Goal: Transaction & Acquisition: Purchase product/service

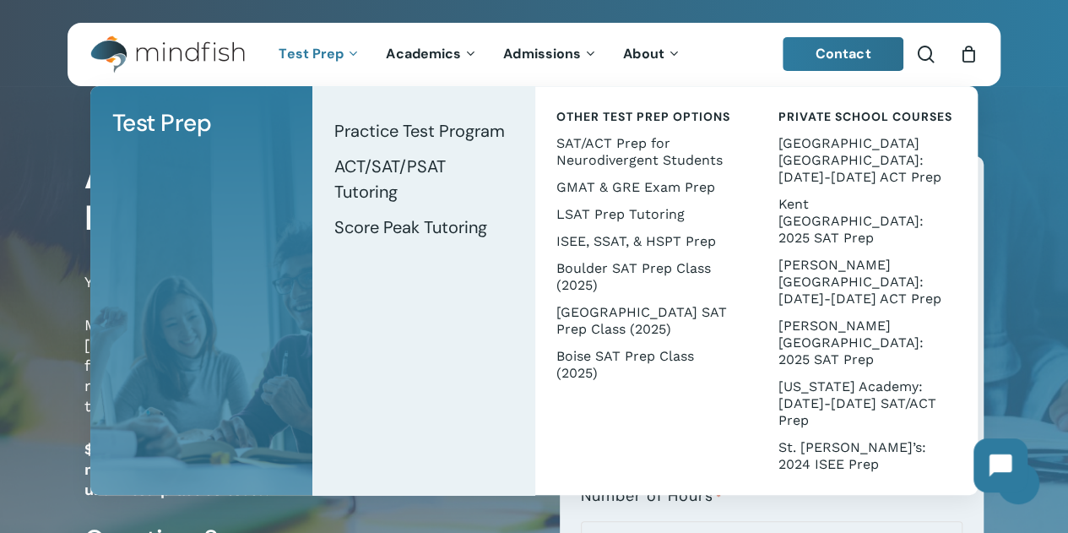
click at [496, 423] on p "Mindfish’s Certified Cognitive Coaches (with specialities in Dyslexia, ADHD, an…" at bounding box center [309, 377] width 450 height 124
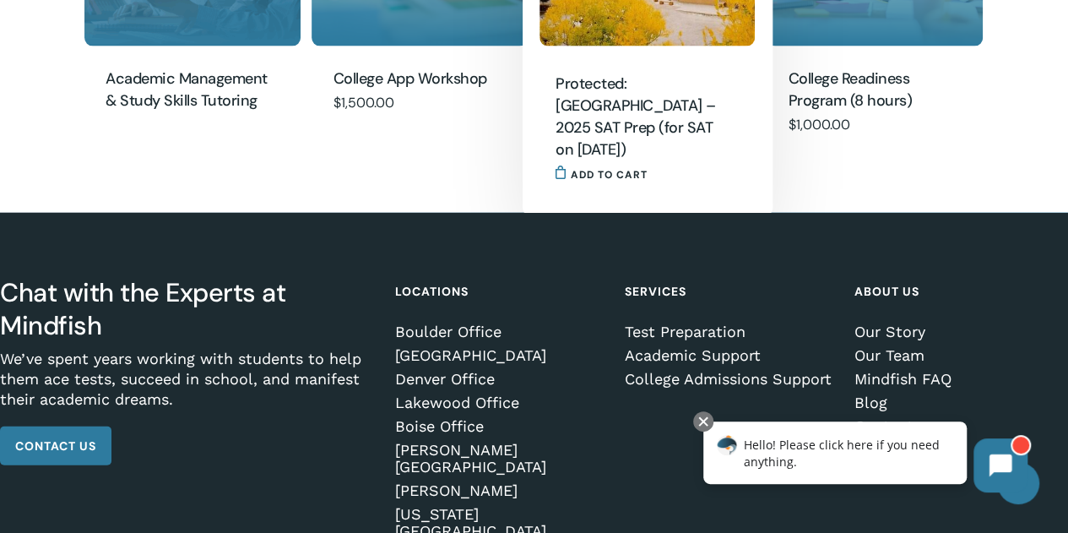
scroll to position [1772, 0]
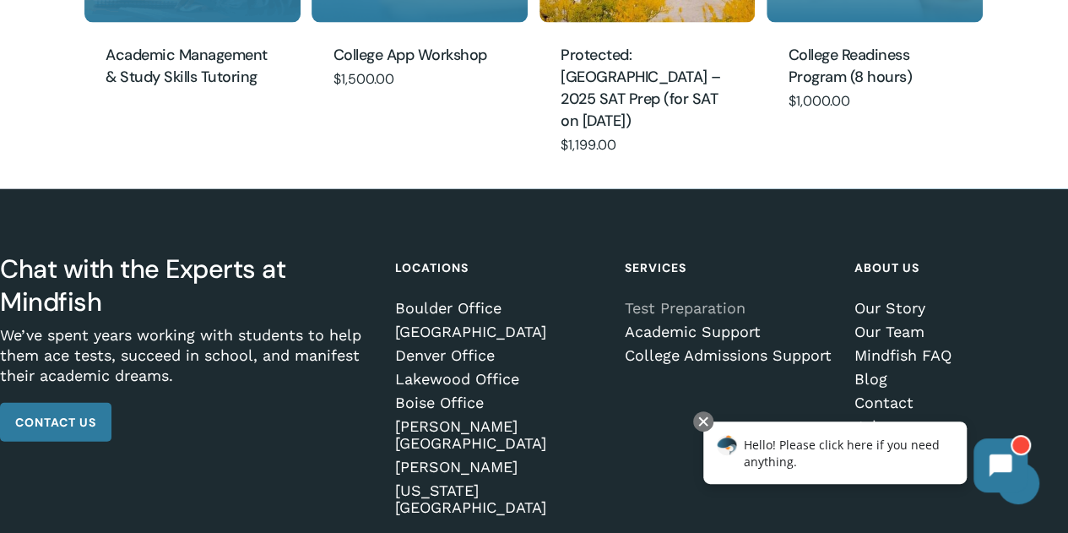
click at [667, 305] on link "Test Preparation" at bounding box center [729, 308] width 208 height 17
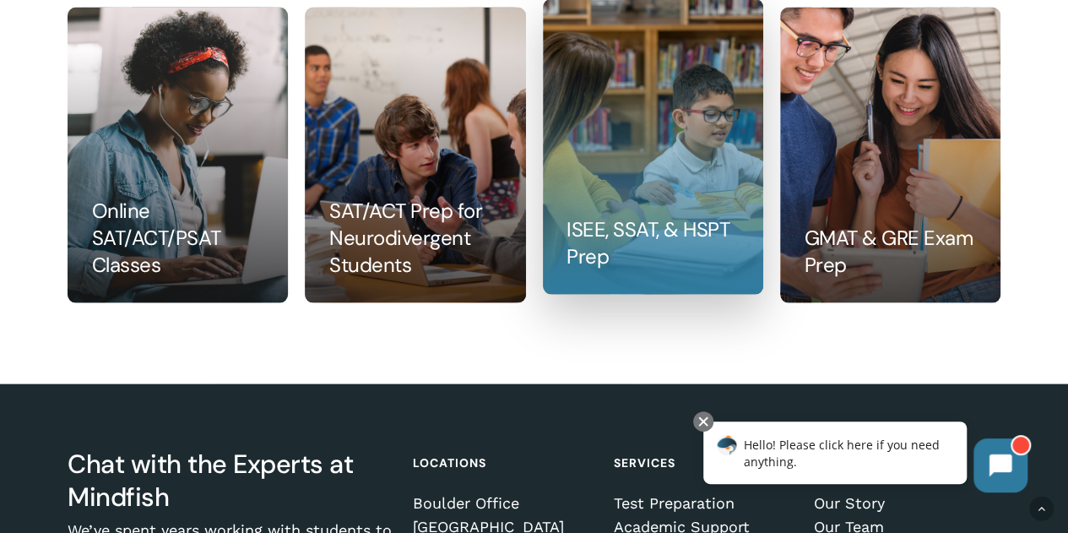
scroll to position [1772, 0]
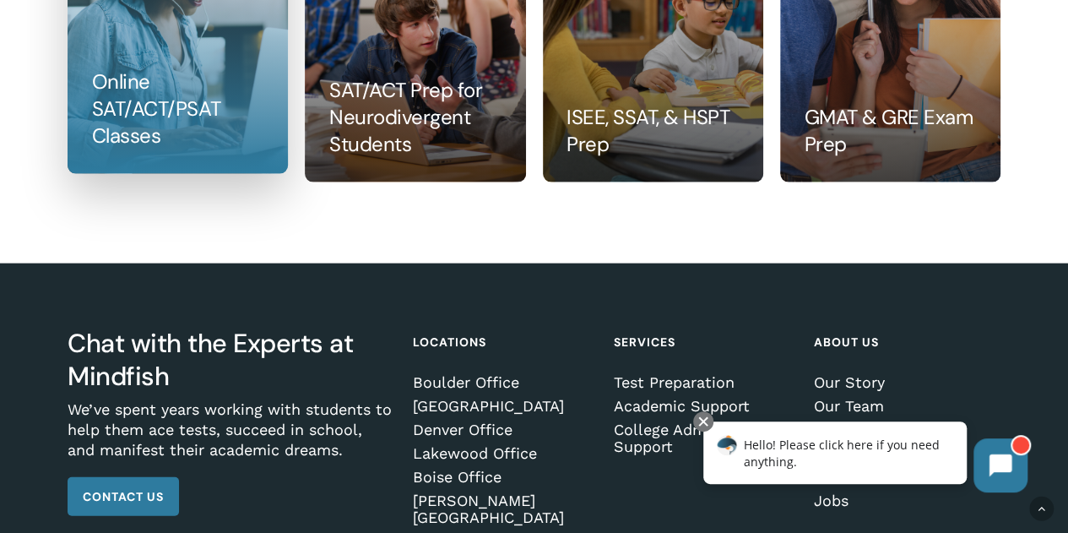
click at [130, 110] on link at bounding box center [177, 26] width 219 height 294
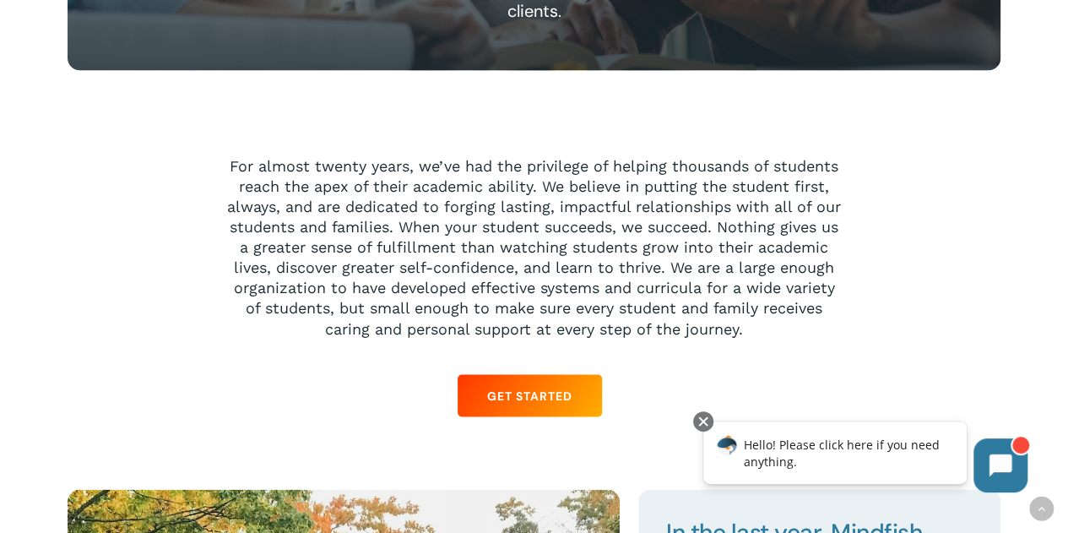
scroll to position [1266, 0]
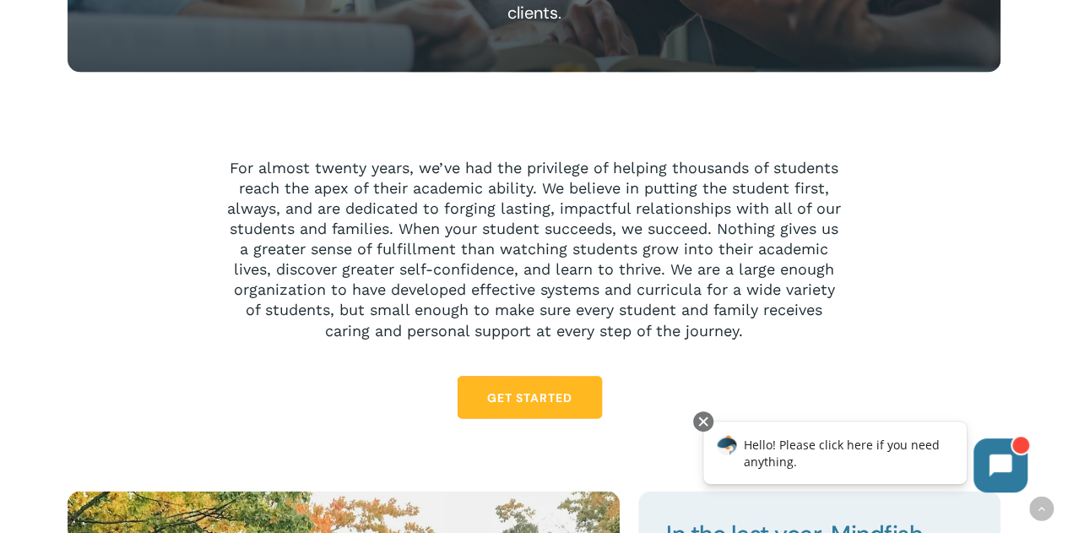
click at [543, 396] on span "Get Started" at bounding box center [529, 396] width 85 height 17
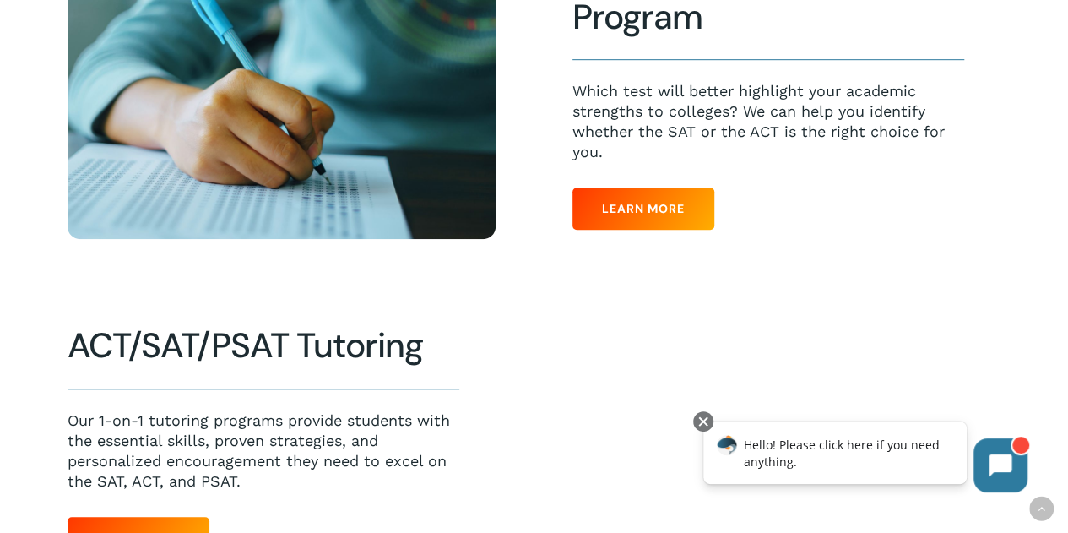
scroll to position [591, 0]
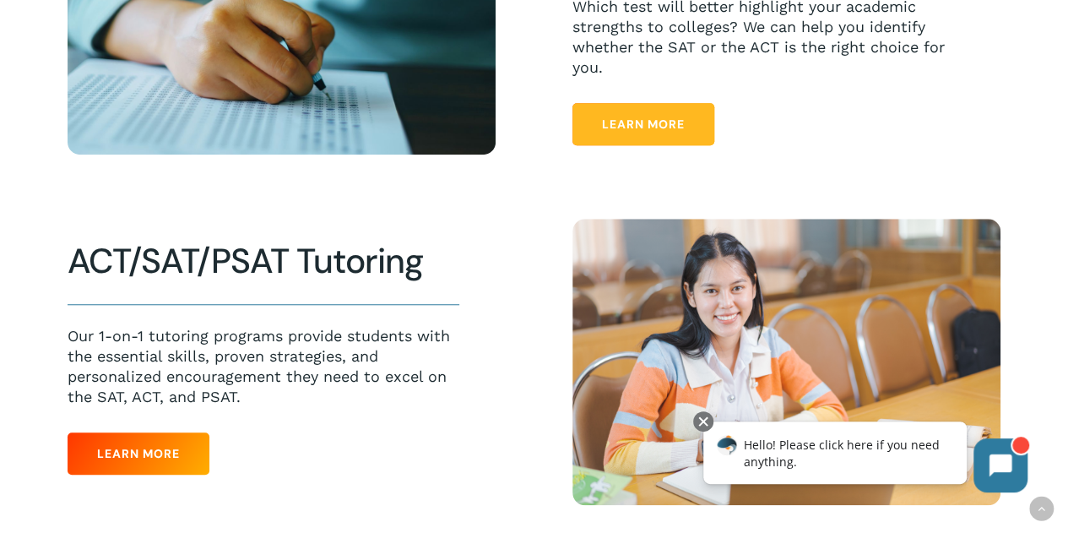
click at [632, 139] on link "Learn More" at bounding box center [643, 124] width 142 height 42
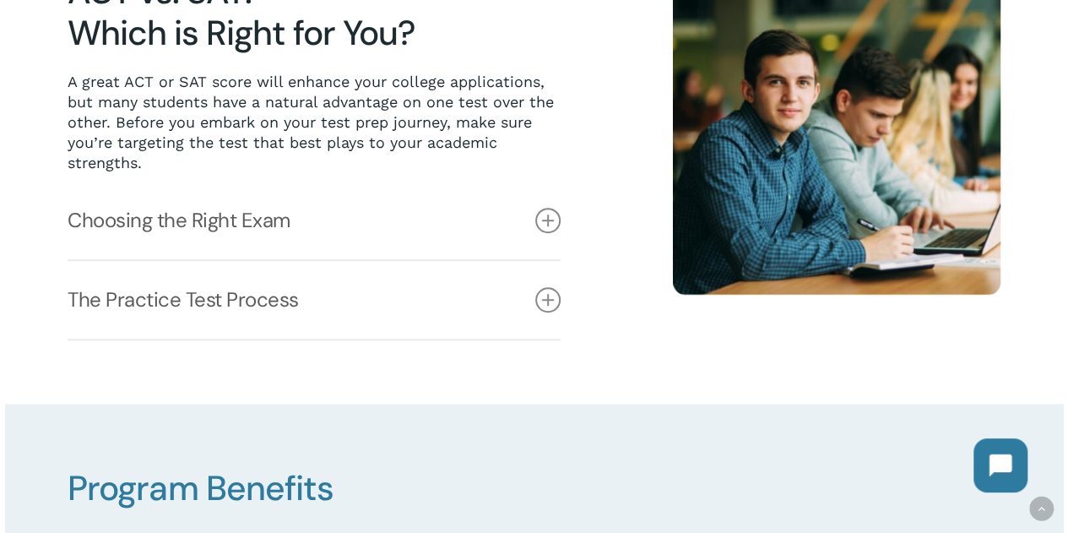
scroll to position [506, 0]
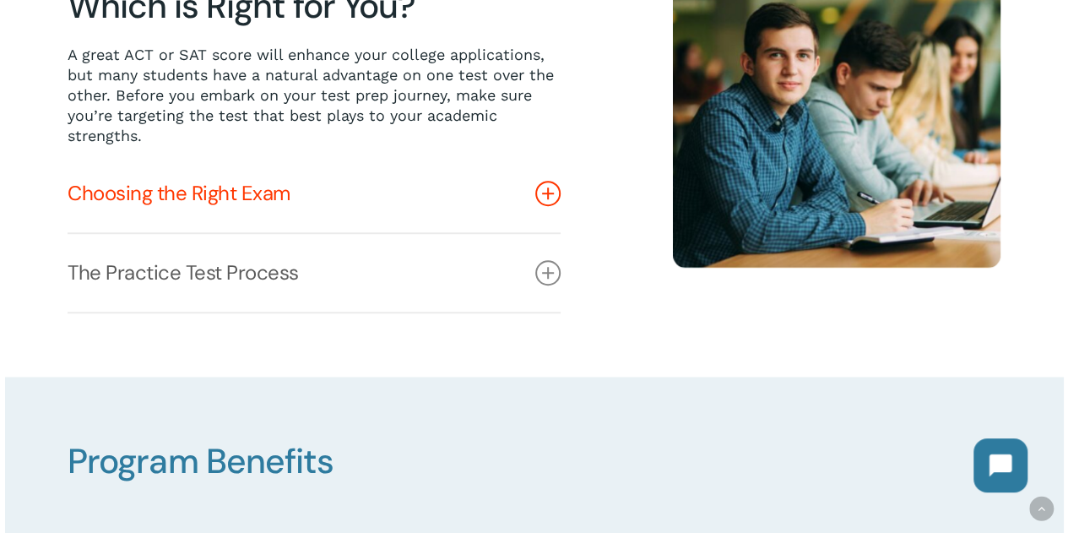
click at [546, 189] on icon at bounding box center [547, 193] width 25 height 25
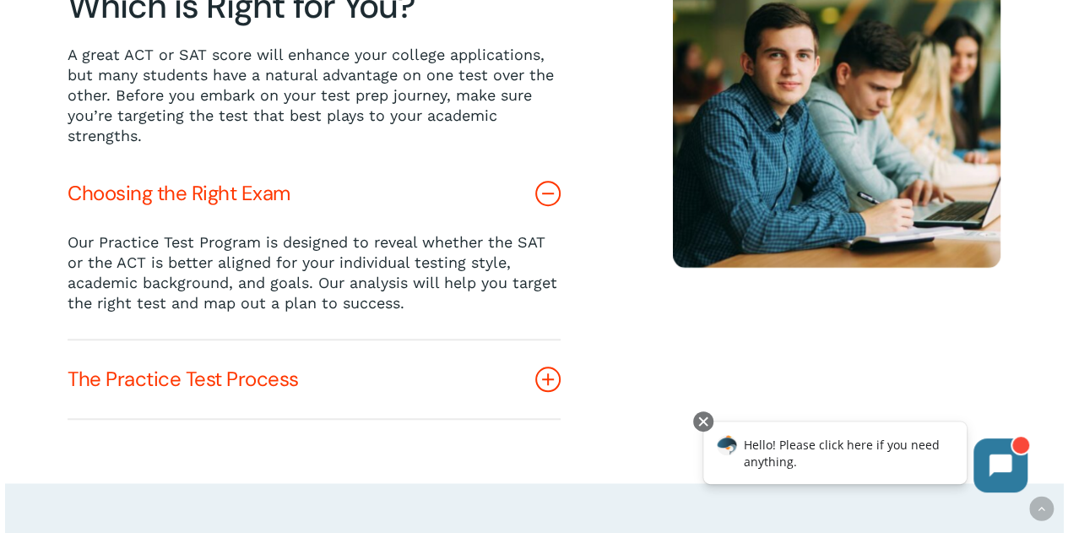
click at [543, 377] on icon at bounding box center [547, 378] width 25 height 25
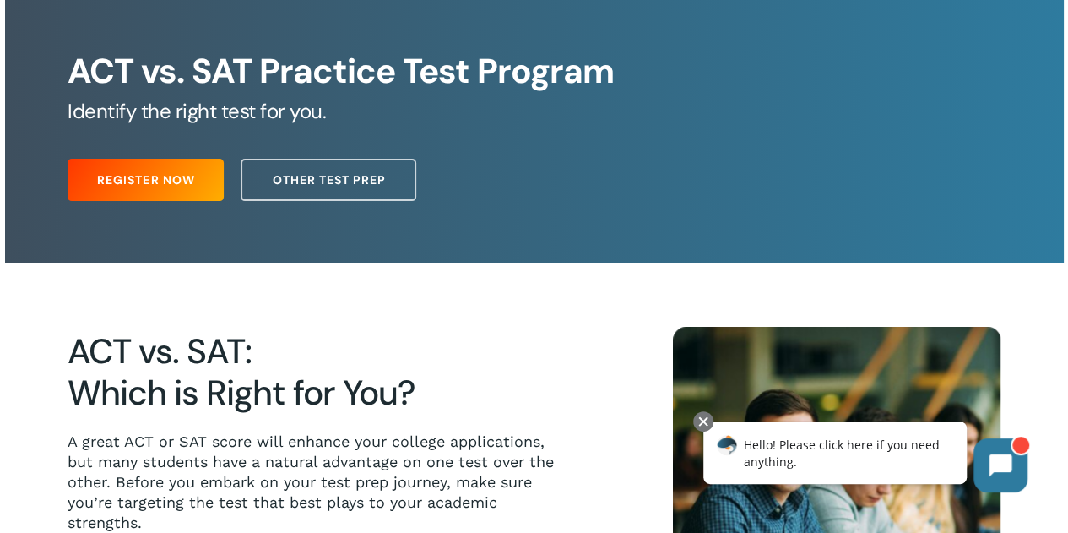
scroll to position [84, 0]
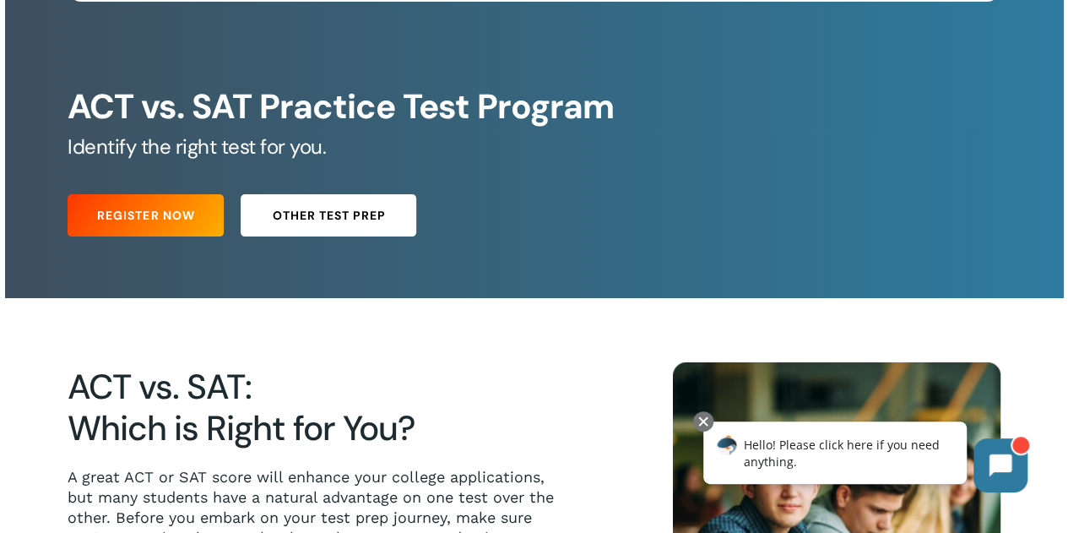
click at [373, 224] on link "Other Test Prep" at bounding box center [329, 215] width 176 height 42
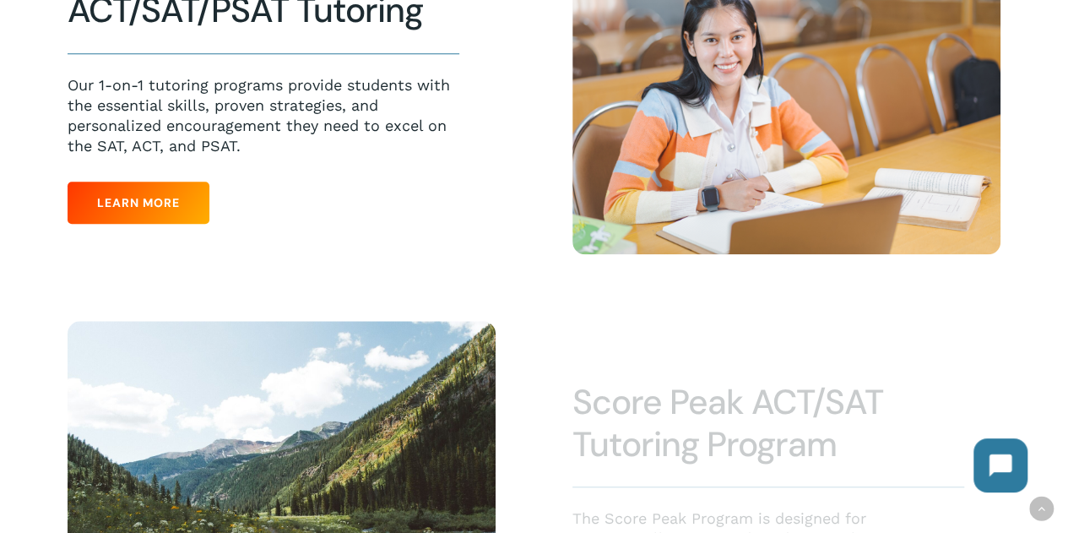
scroll to position [844, 0]
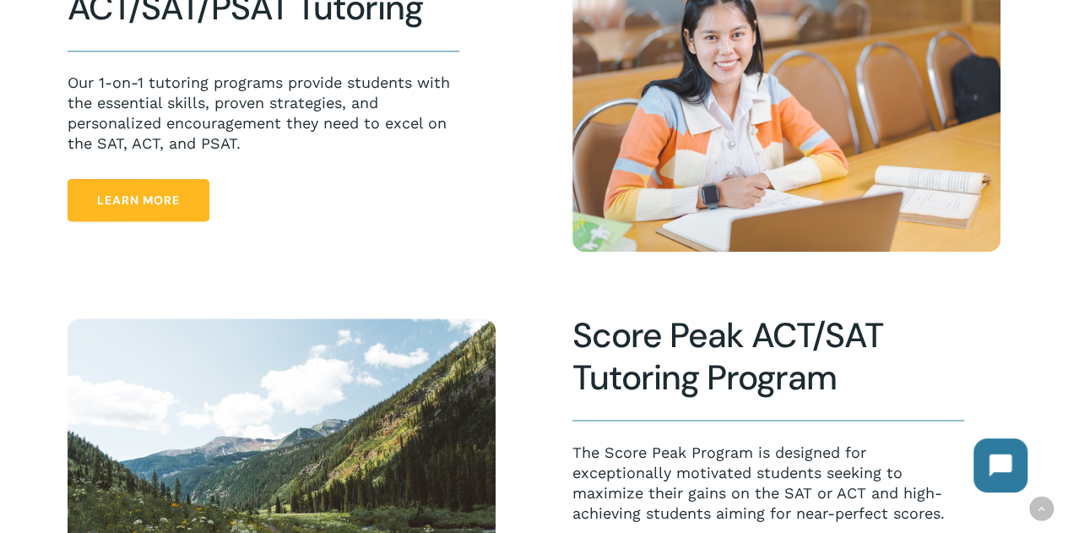
click at [176, 207] on span "Learn More" at bounding box center [138, 200] width 83 height 17
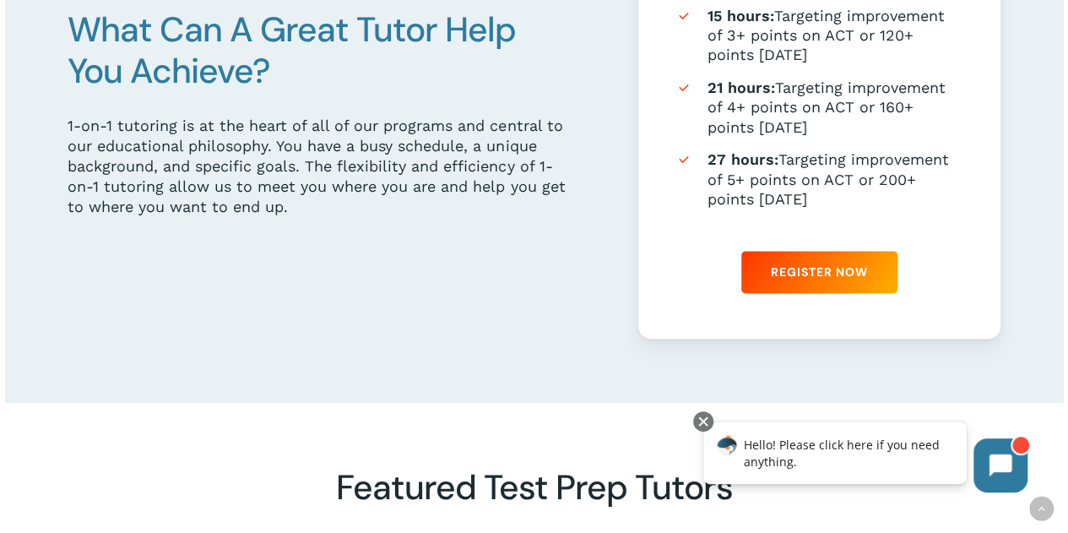
scroll to position [1013, 0]
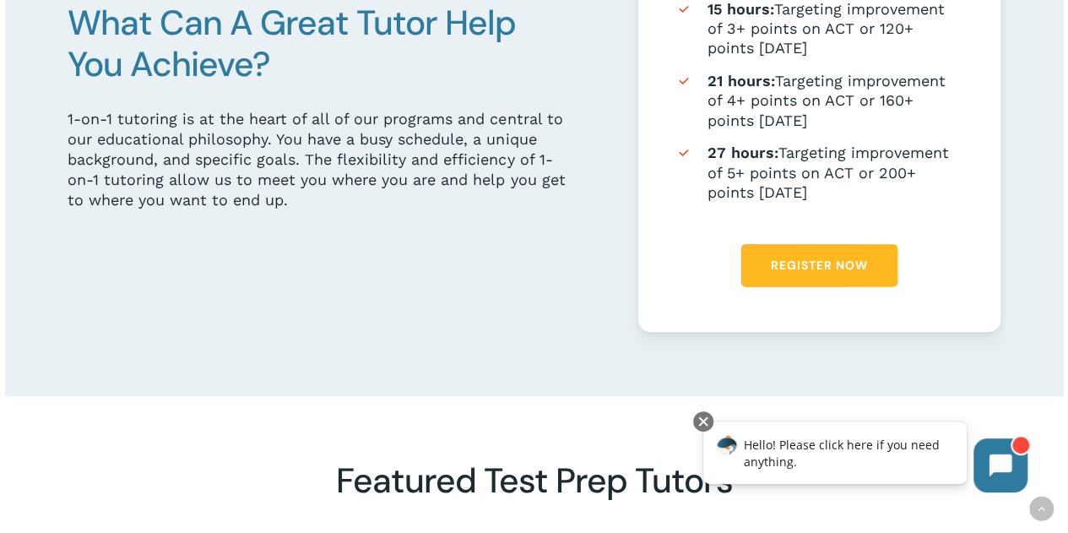
click at [805, 269] on span "Register Now" at bounding box center [819, 265] width 97 height 17
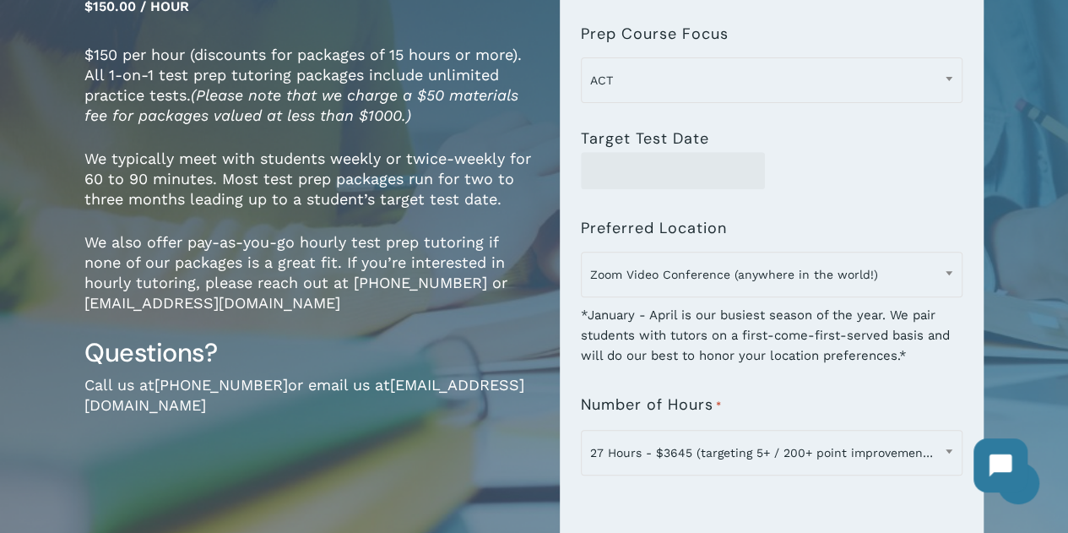
scroll to position [253, 0]
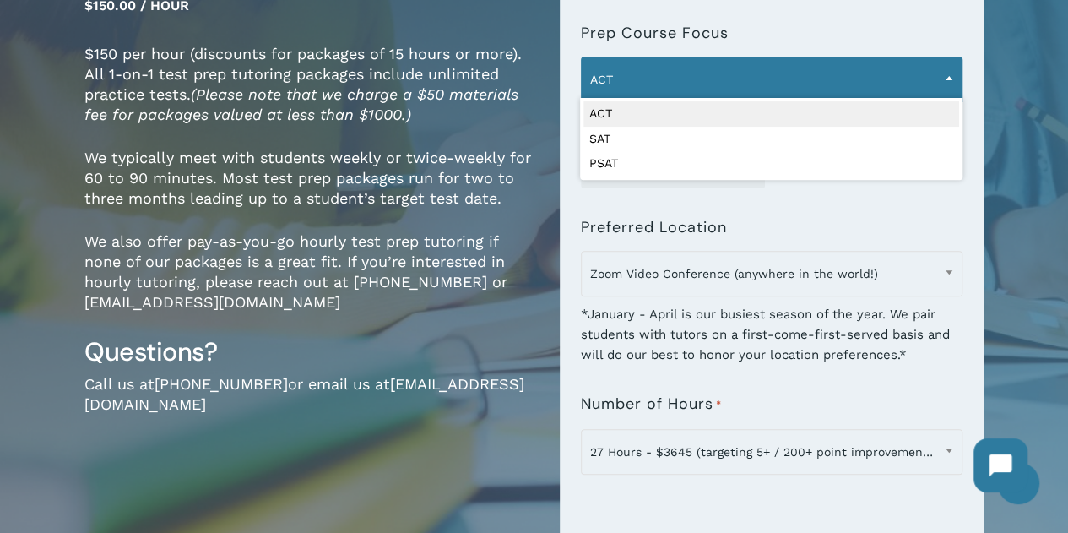
click at [905, 82] on span "ACT" at bounding box center [771, 79] width 380 height 35
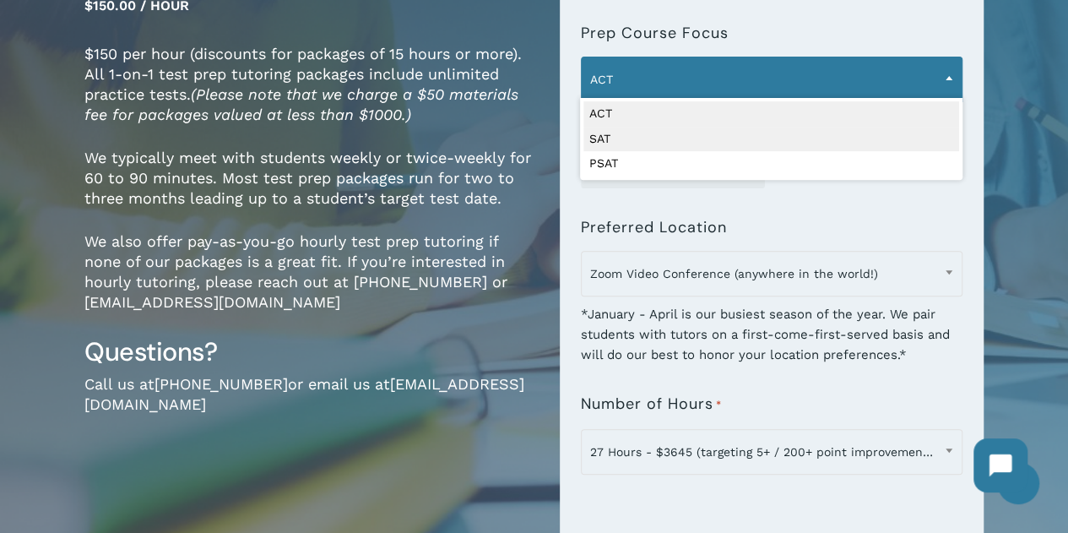
select select "***"
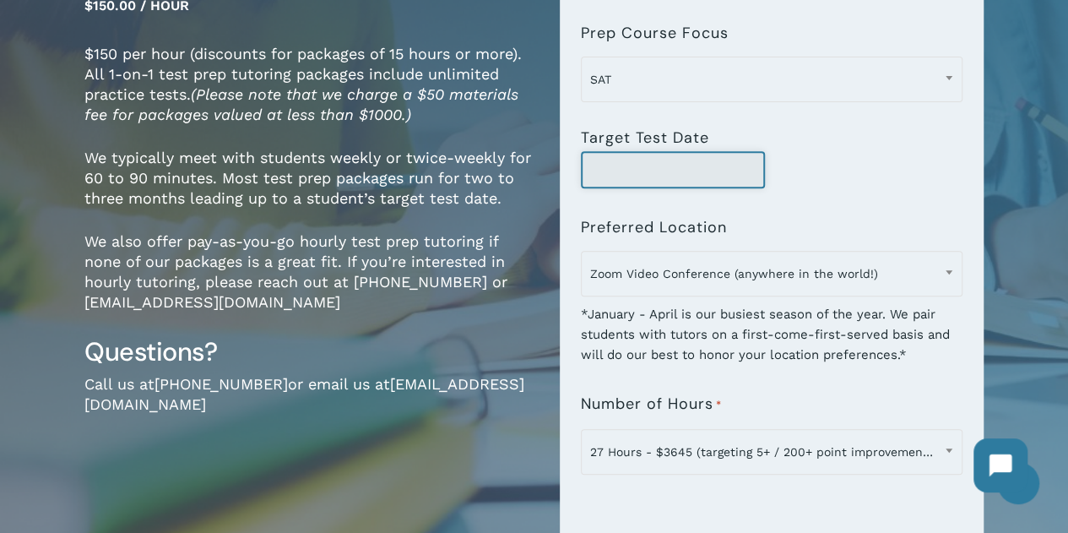
click at [744, 179] on input "Target Test Date" at bounding box center [673, 169] width 184 height 37
type input "*"
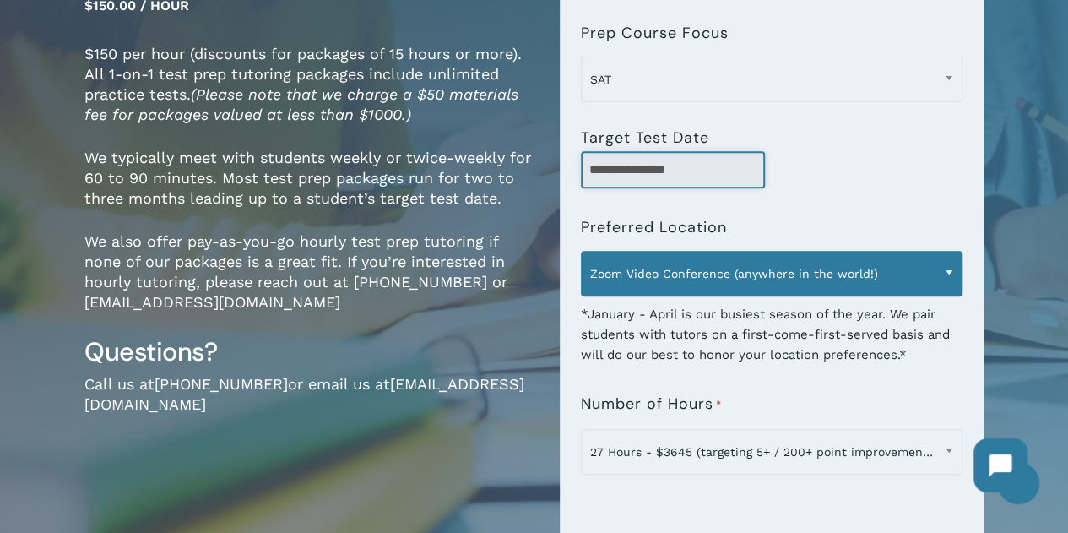
type input "**********"
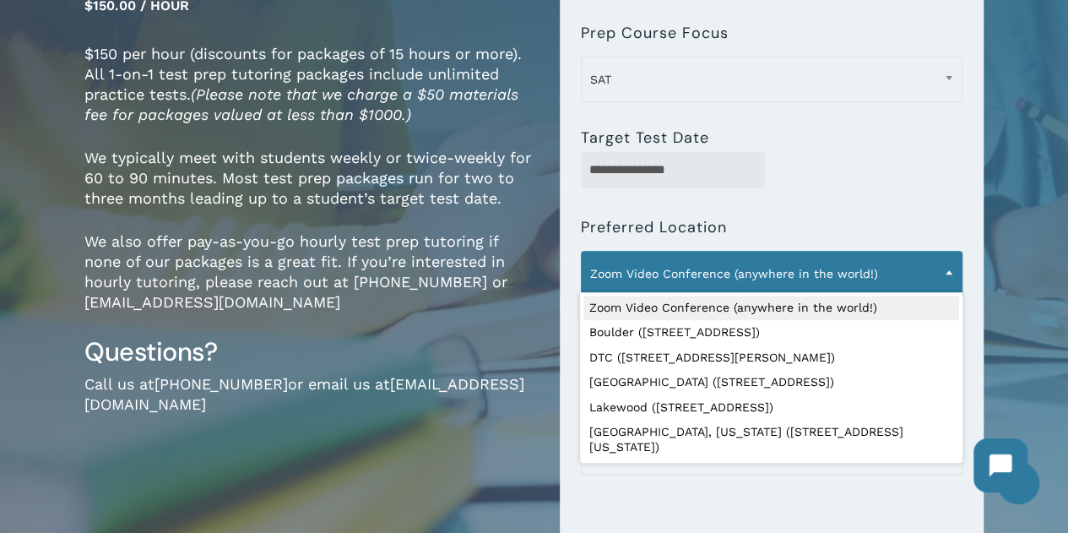
click at [818, 271] on span "Zoom Video Conference (anywhere in the world!)" at bounding box center [771, 273] width 380 height 35
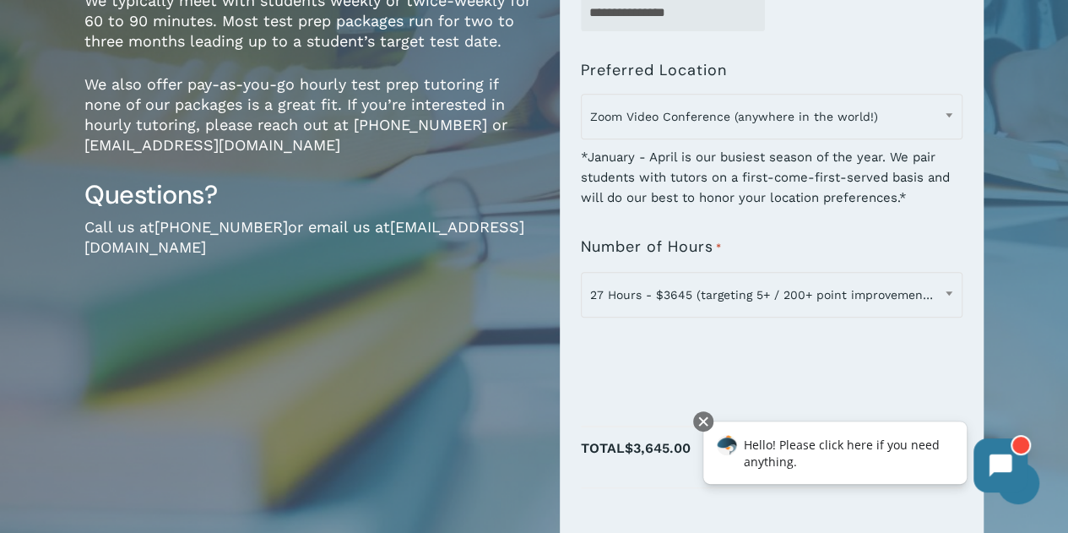
scroll to position [422, 0]
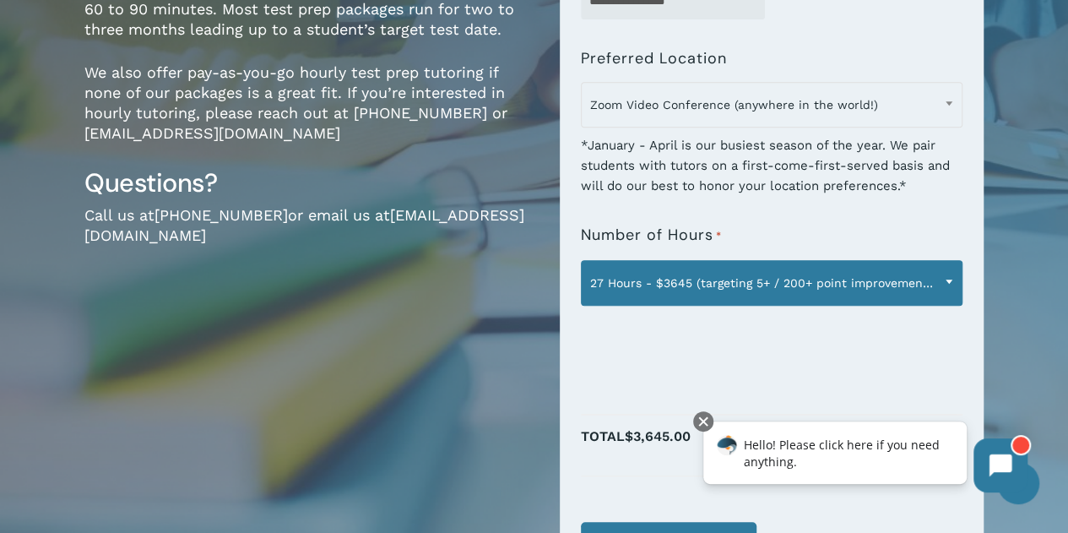
click at [944, 286] on span at bounding box center [948, 281] width 25 height 42
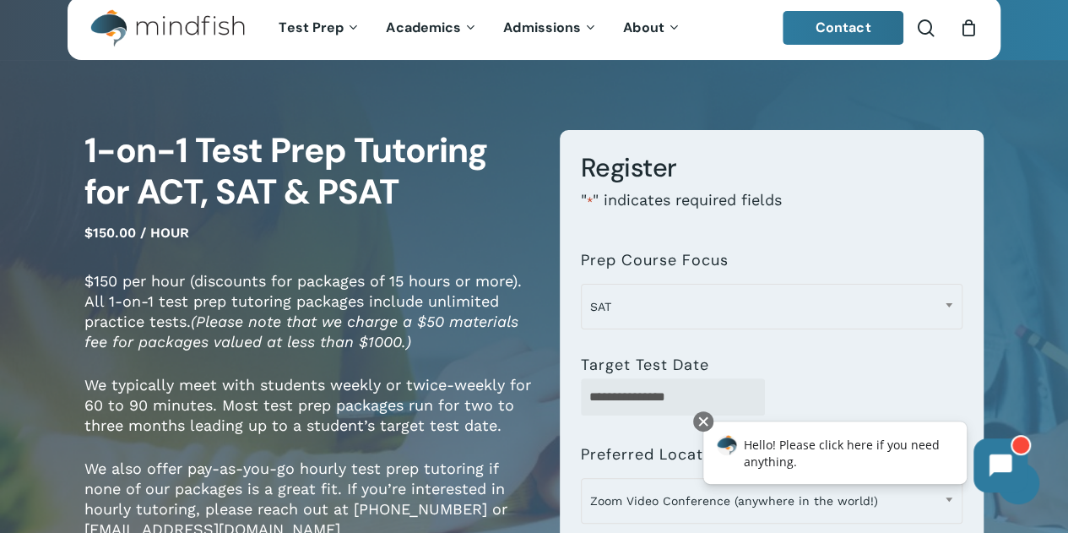
scroll to position [0, 0]
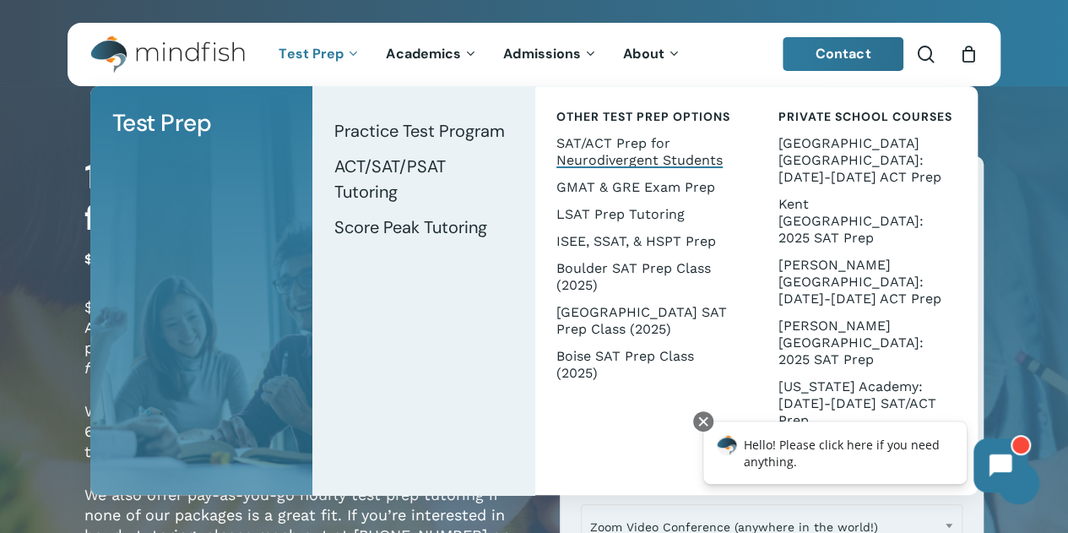
click at [625, 154] on span "SAT/ACT Prep for Neurodivergent Students" at bounding box center [639, 151] width 166 height 33
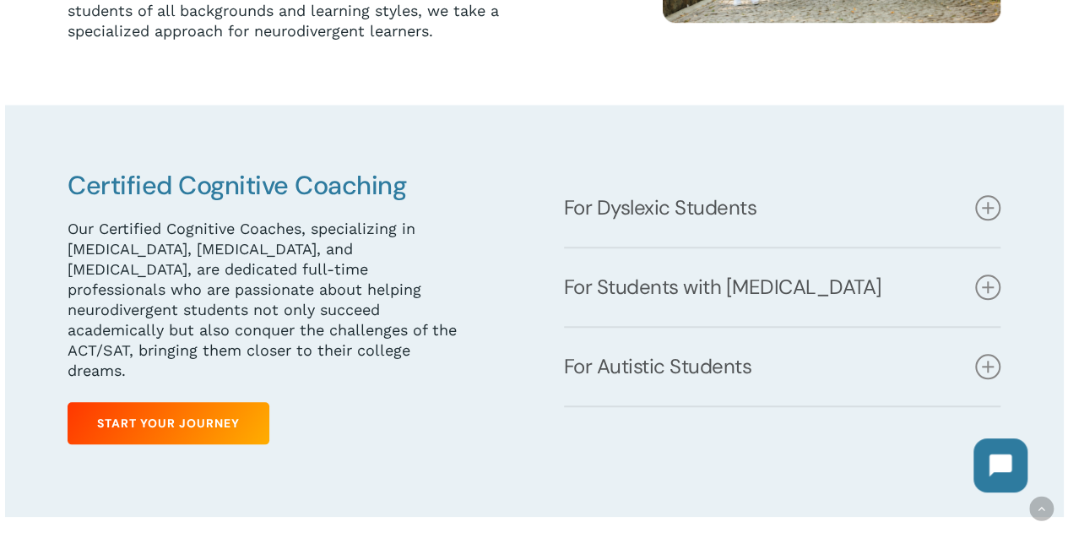
scroll to position [675, 0]
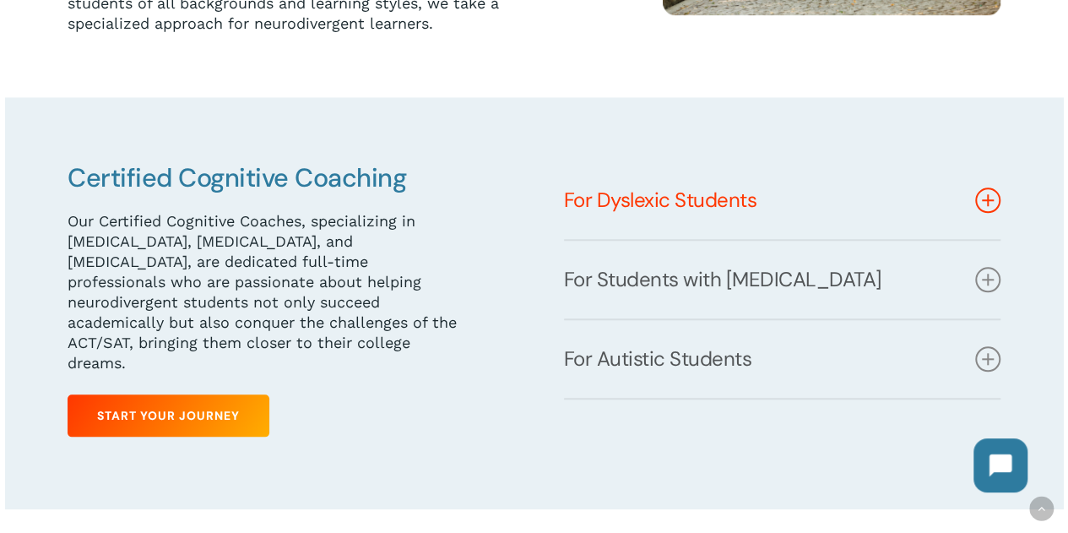
click at [998, 199] on icon at bounding box center [987, 199] width 25 height 25
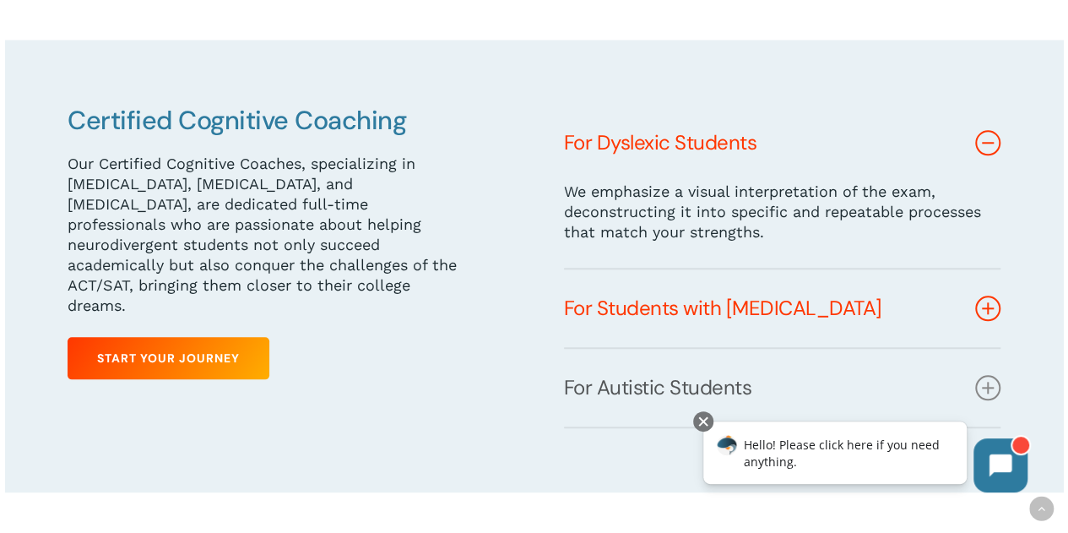
scroll to position [760, 0]
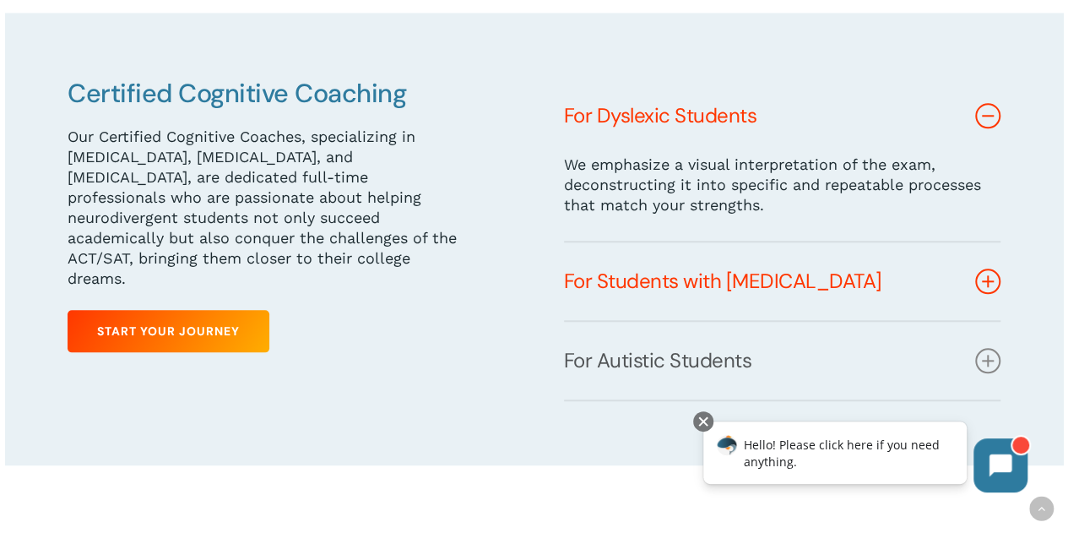
click at [996, 279] on icon at bounding box center [987, 280] width 25 height 25
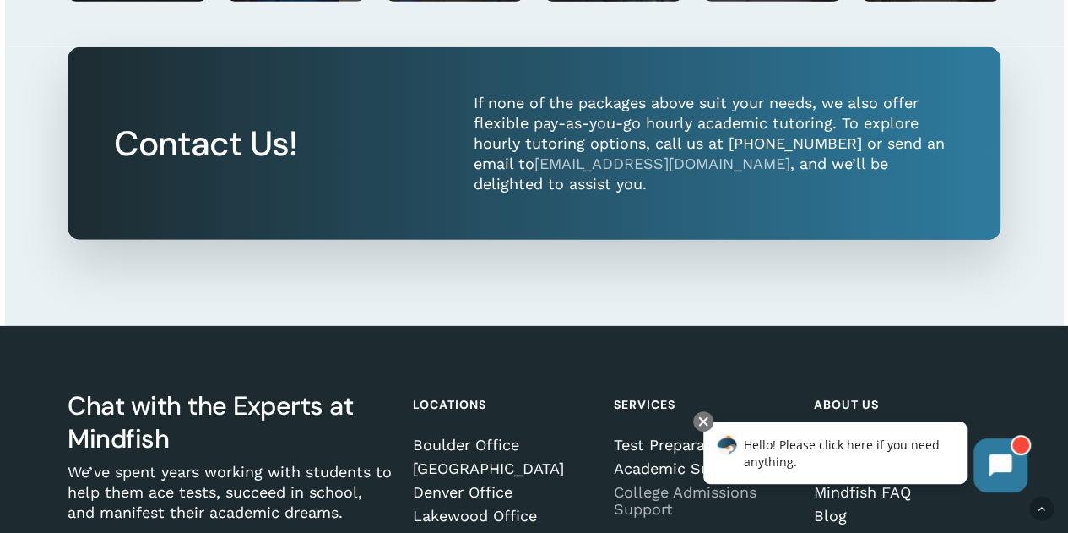
scroll to position [2385, 0]
